Goal: Task Accomplishment & Management: Use online tool/utility

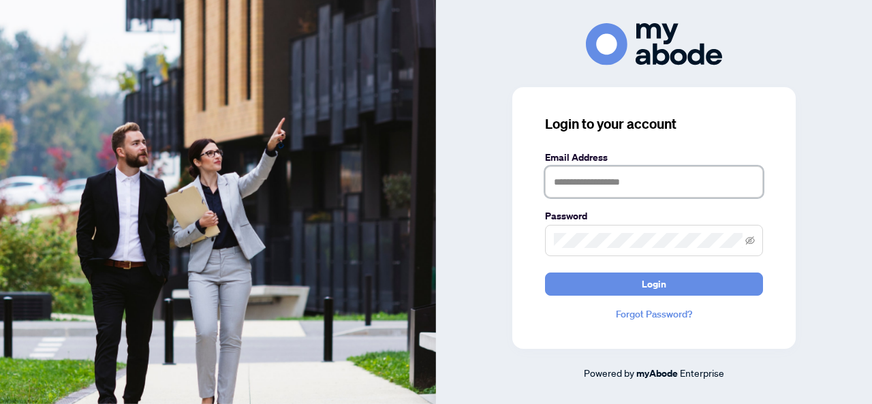
click at [616, 190] on input "text" at bounding box center [654, 181] width 218 height 31
type input "**********"
click at [545, 272] on button "Login" at bounding box center [654, 283] width 218 height 23
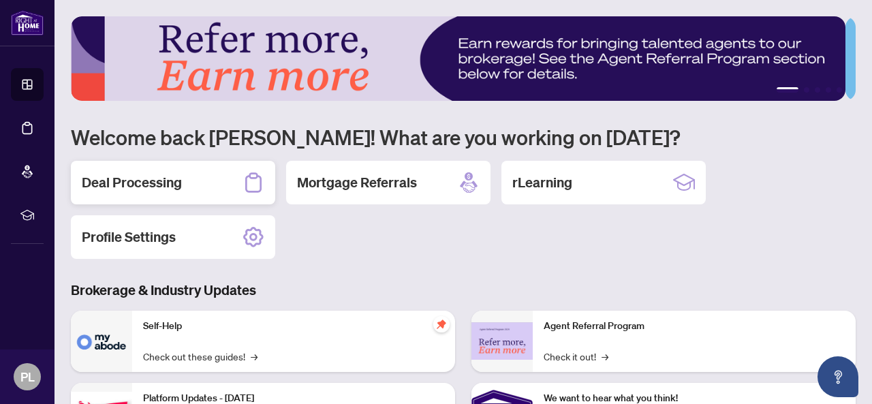
click at [168, 185] on h2 "Deal Processing" at bounding box center [132, 182] width 100 height 19
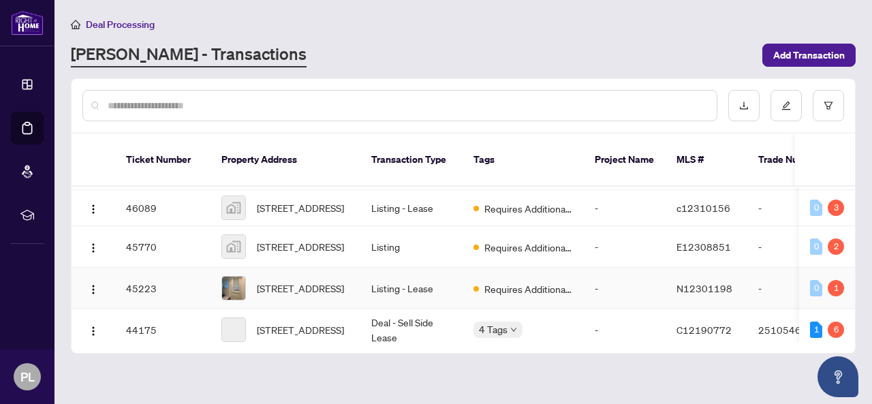
scroll to position [68, 0]
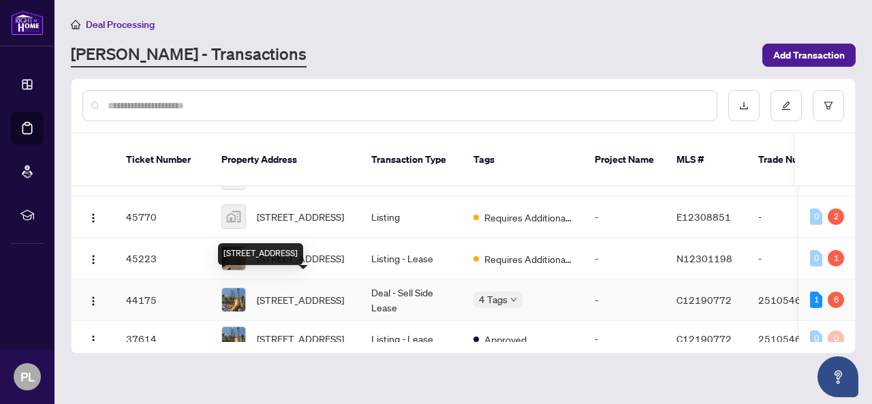
click at [320, 292] on span "2807-260 Queens Quay, Toronto, Ontario M5J 2N3, Canada" at bounding box center [300, 299] width 87 height 15
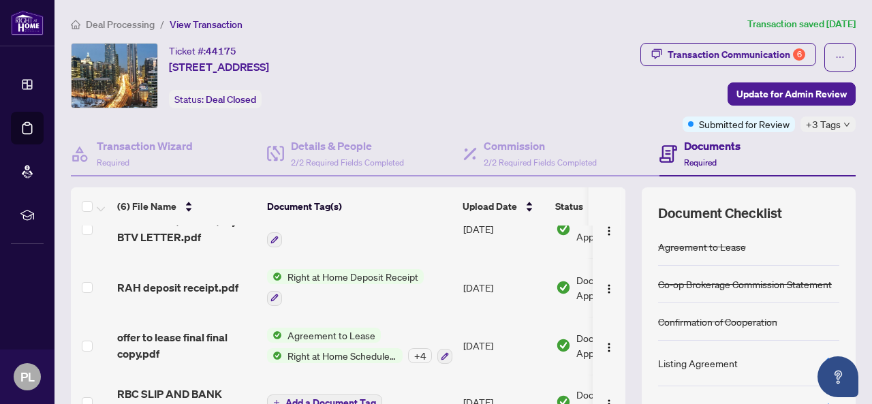
scroll to position [136, 0]
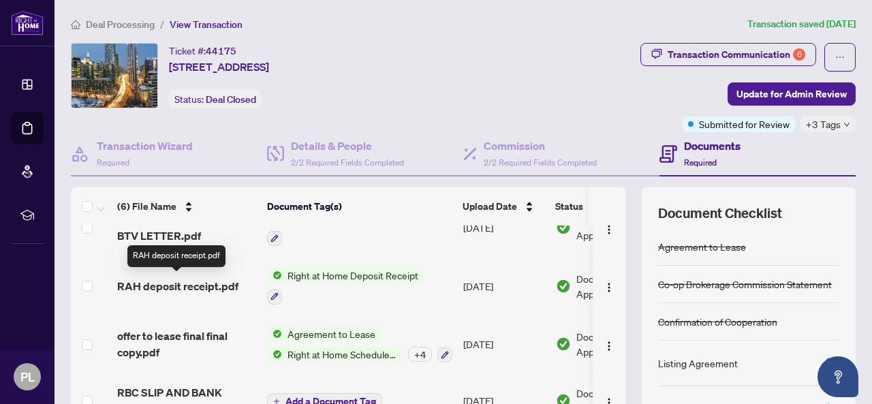
click at [203, 287] on span "RAH deposit receipt.pdf" at bounding box center [177, 286] width 121 height 16
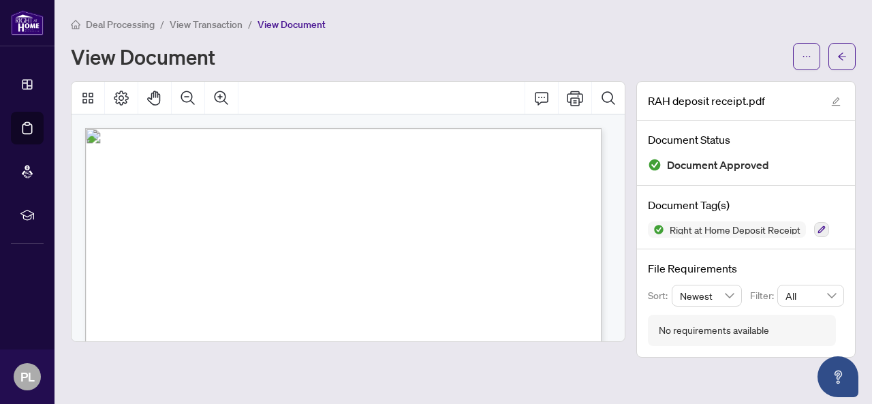
scroll to position [204, 0]
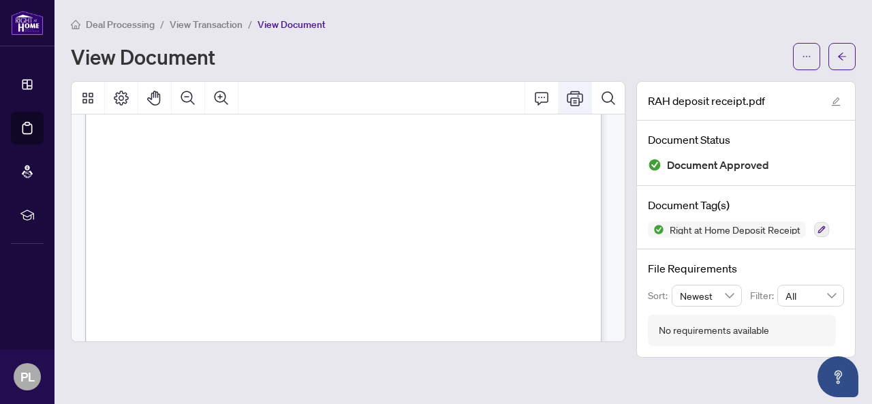
click at [579, 102] on icon "Print" at bounding box center [575, 98] width 16 height 15
